Goal: Task Accomplishment & Management: Manage account settings

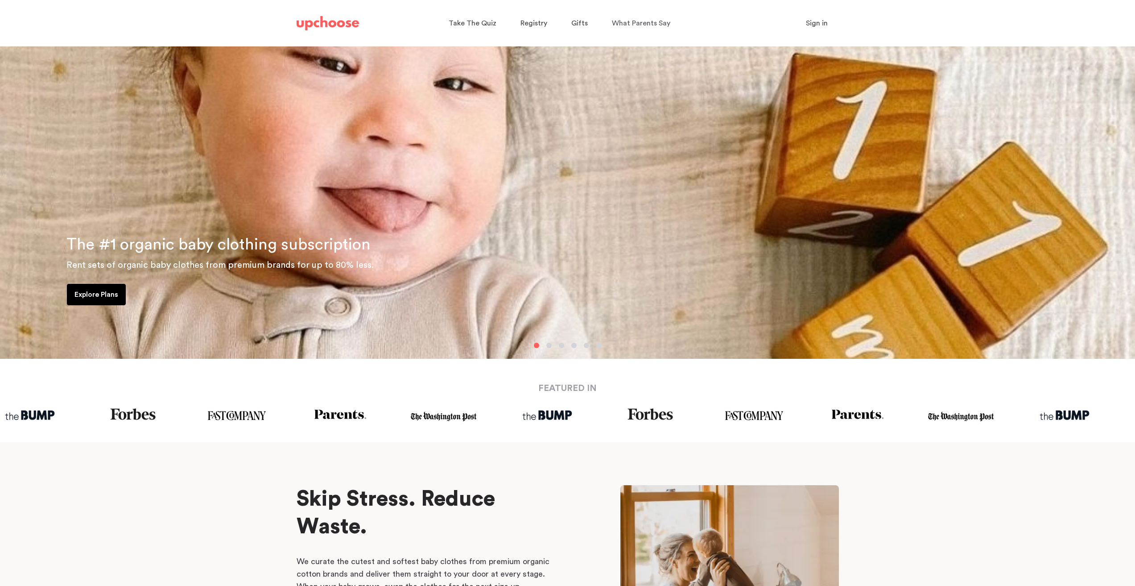
click at [820, 26] on span "Sign in" at bounding box center [817, 23] width 22 height 7
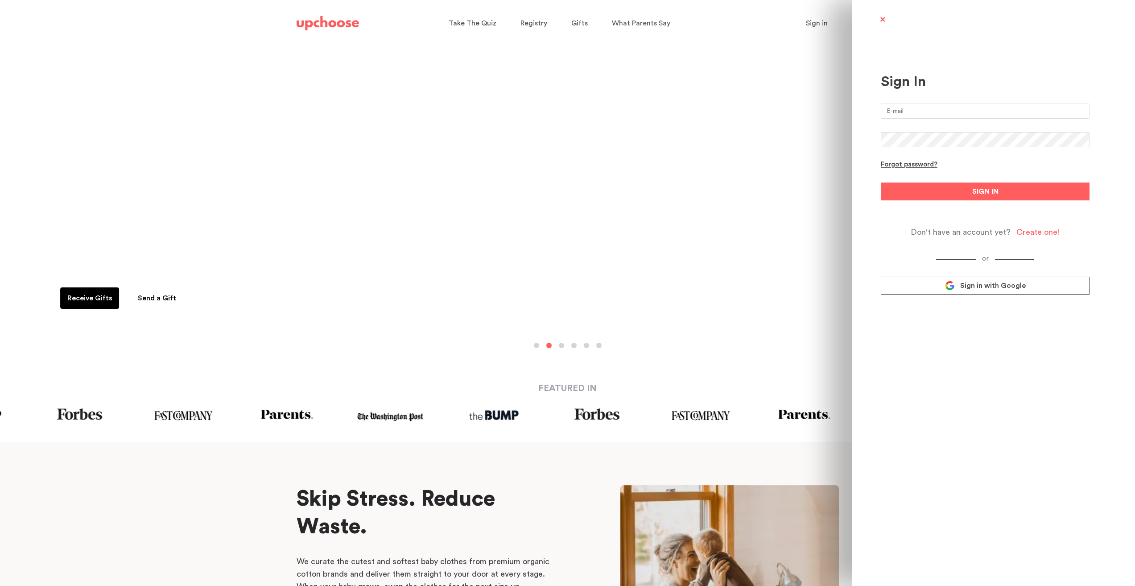
click at [959, 108] on input "email" at bounding box center [985, 110] width 209 height 15
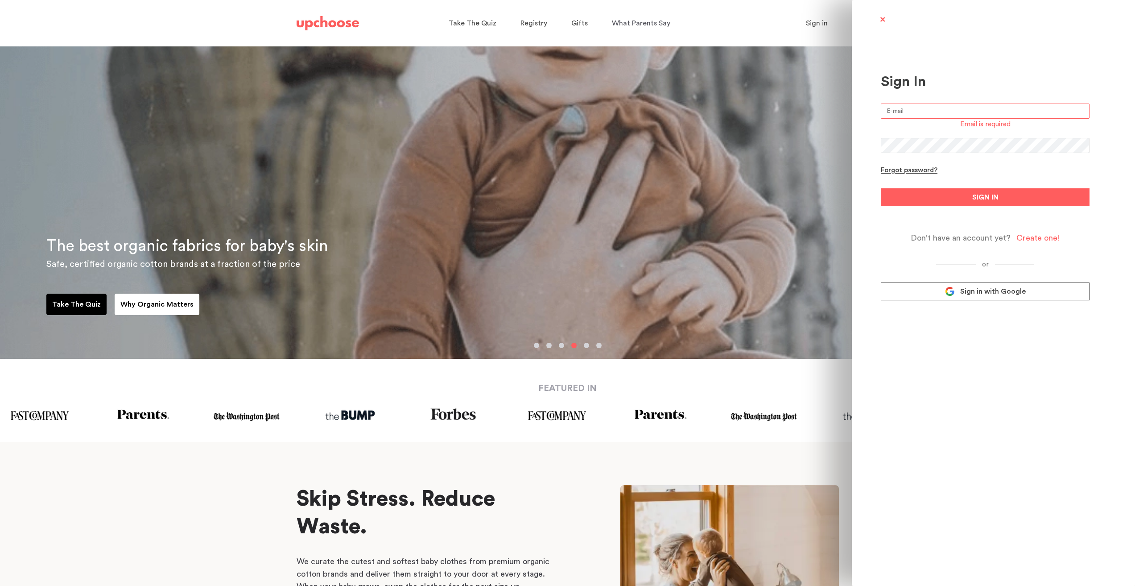
type input "[EMAIL_ADDRESS][DOMAIN_NAME]"
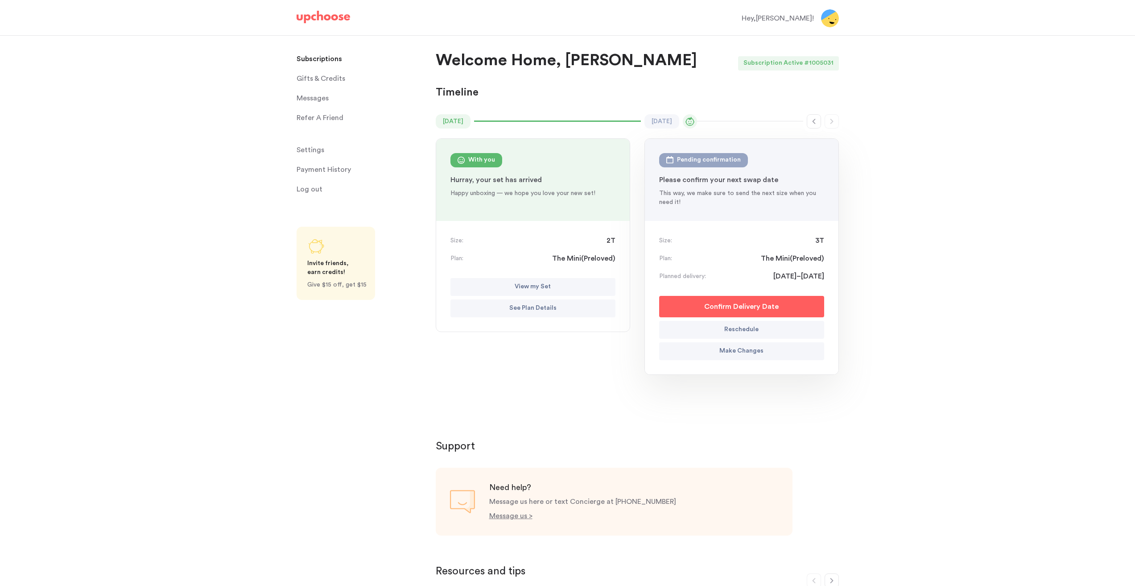
click at [516, 289] on p "View my Set" at bounding box center [533, 286] width 36 height 11
